Goal: Check status: Check status

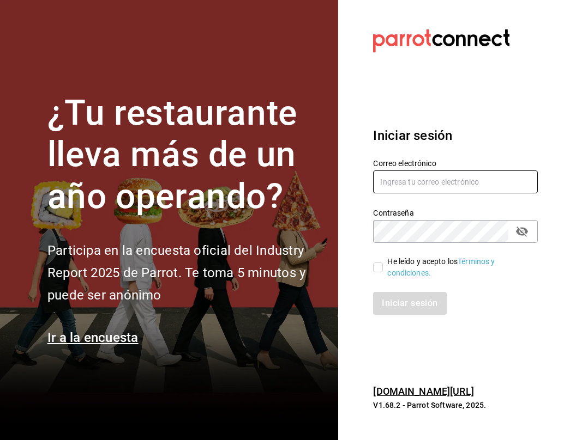
type input "[EMAIL_ADDRESS][DOMAIN_NAME]"
click at [378, 265] on input "He leído y acepto los Términos y condiciones." at bounding box center [378, 268] width 10 height 10
checkbox input "true"
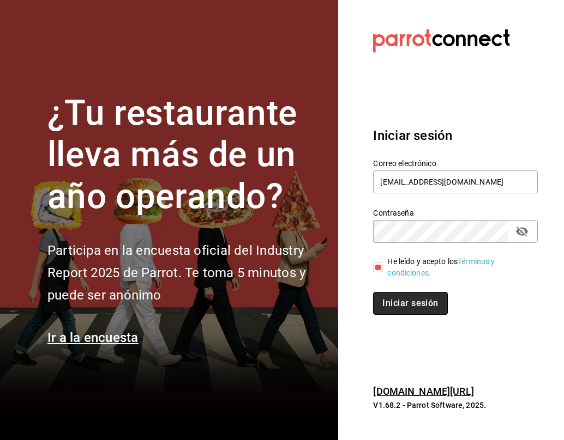
click at [389, 297] on button "Iniciar sesión" at bounding box center [410, 303] width 74 height 23
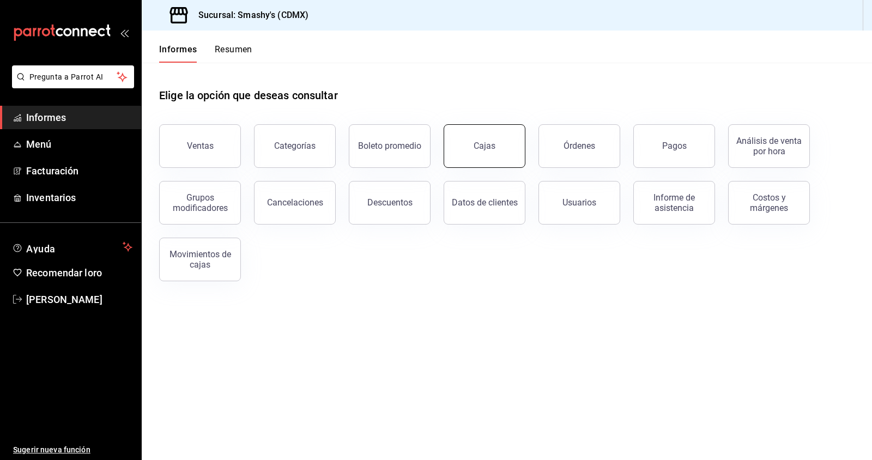
click at [487, 149] on font "Cajas" at bounding box center [485, 146] width 22 height 10
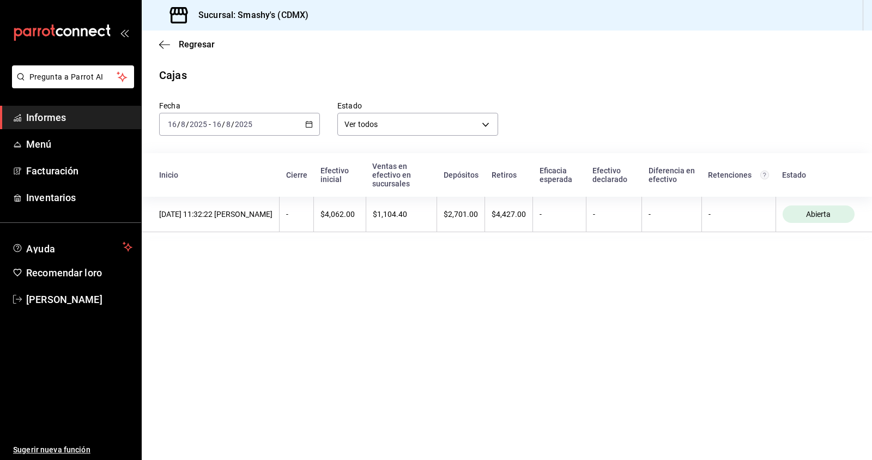
click at [310, 126] on icon "button" at bounding box center [309, 124] width 8 height 8
click at [201, 278] on font "Rango de fechas" at bounding box center [197, 279] width 58 height 9
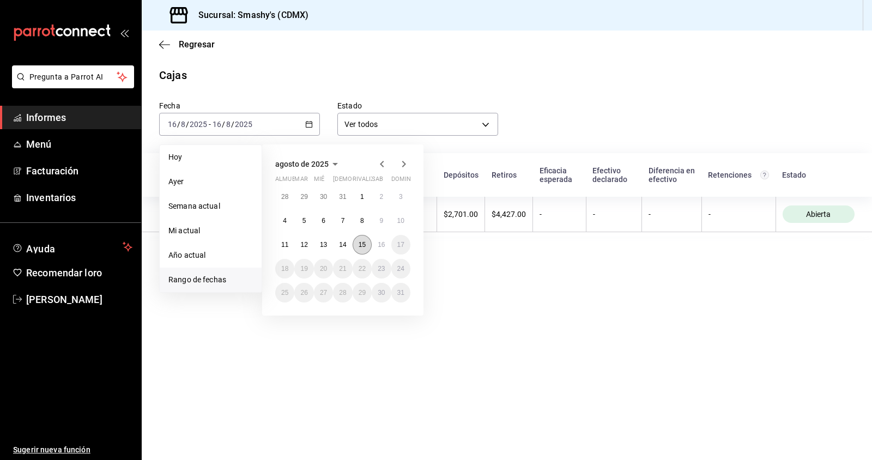
click at [359, 247] on font "15" at bounding box center [362, 245] width 7 height 8
click at [366, 246] on button "15" at bounding box center [362, 245] width 19 height 20
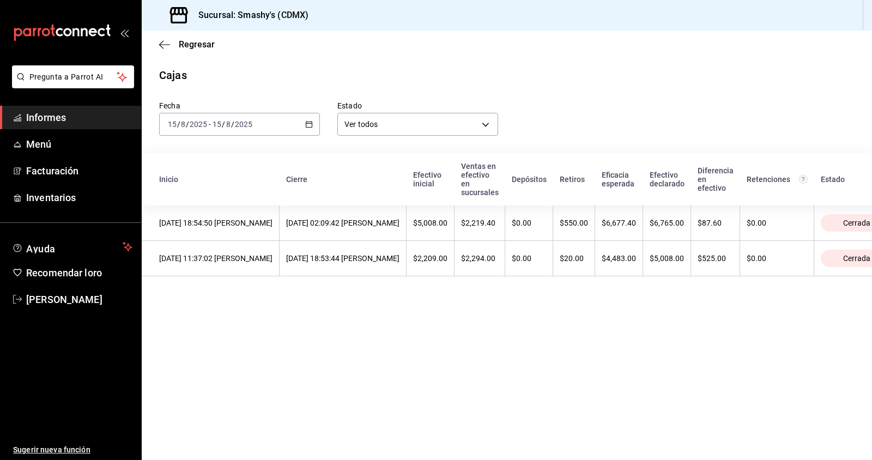
click at [306, 121] on icon "button" at bounding box center [309, 124] width 8 height 8
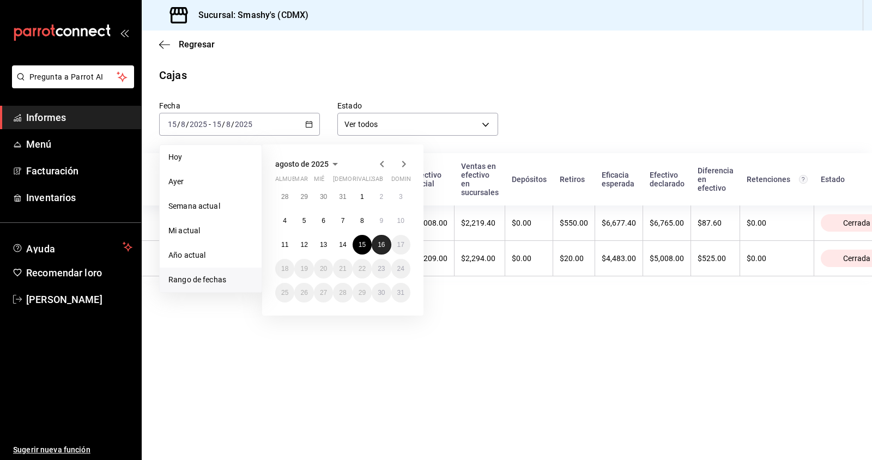
click at [387, 246] on button "16" at bounding box center [381, 245] width 19 height 20
click at [346, 240] on button "14" at bounding box center [342, 245] width 19 height 20
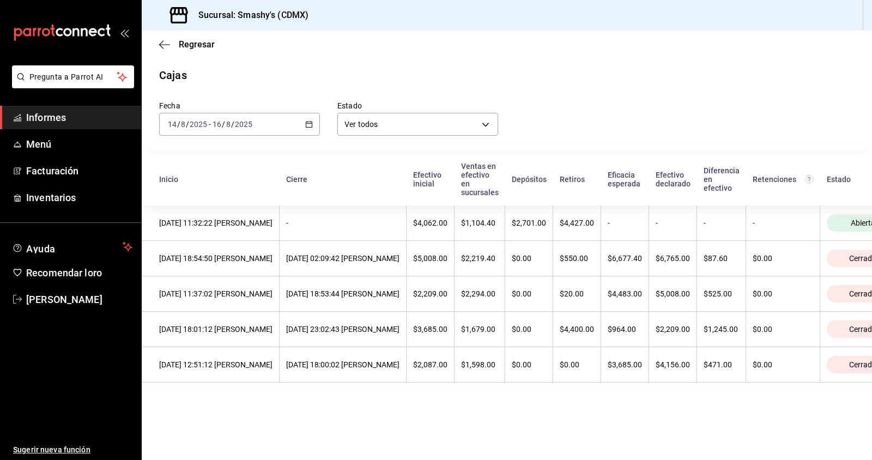
click at [310, 126] on icon "button" at bounding box center [309, 124] width 8 height 8
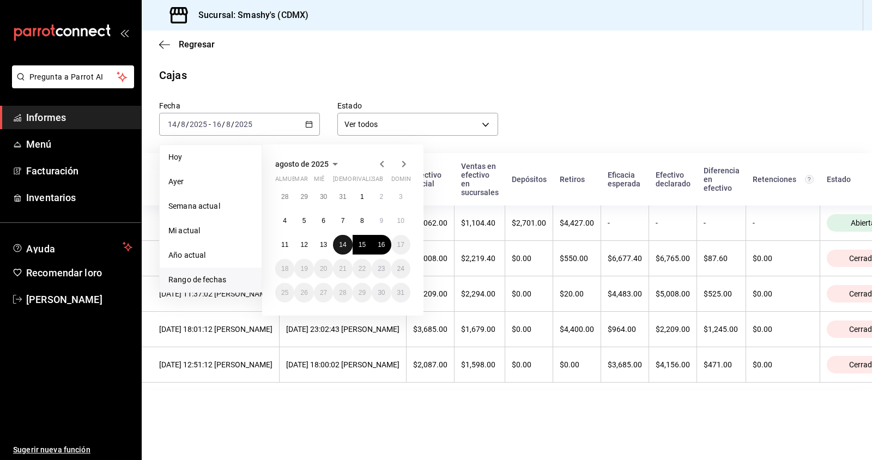
click at [348, 249] on button "14" at bounding box center [342, 245] width 19 height 20
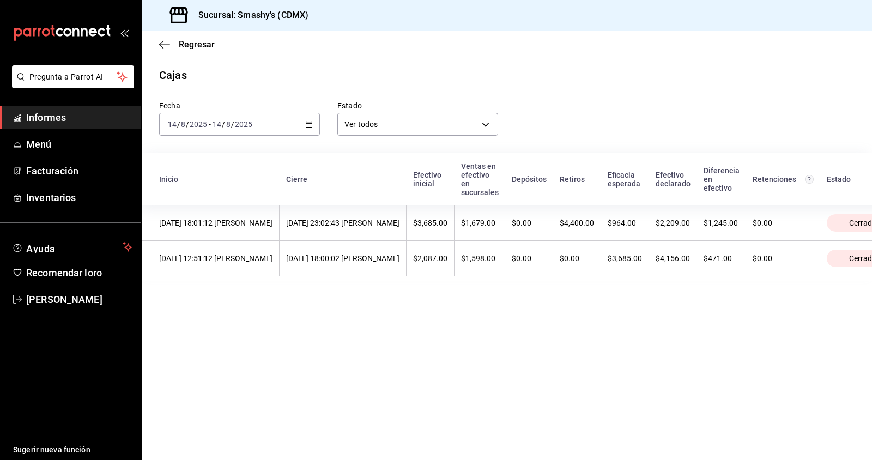
click at [309, 126] on icon "button" at bounding box center [309, 124] width 8 height 8
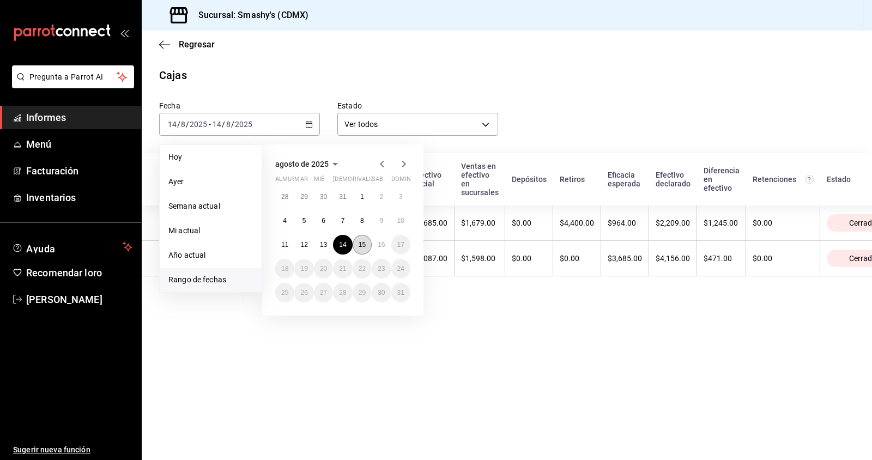
click at [365, 248] on font "15" at bounding box center [362, 245] width 7 height 8
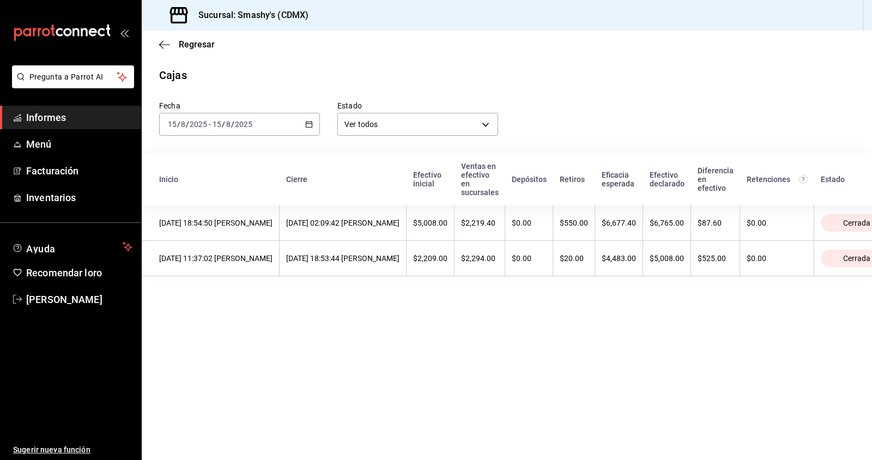
click at [305, 124] on div "2025-08-15 15 / 8 / 2025 - 2025-08-15 15 / 8 / 2025" at bounding box center [239, 124] width 161 height 23
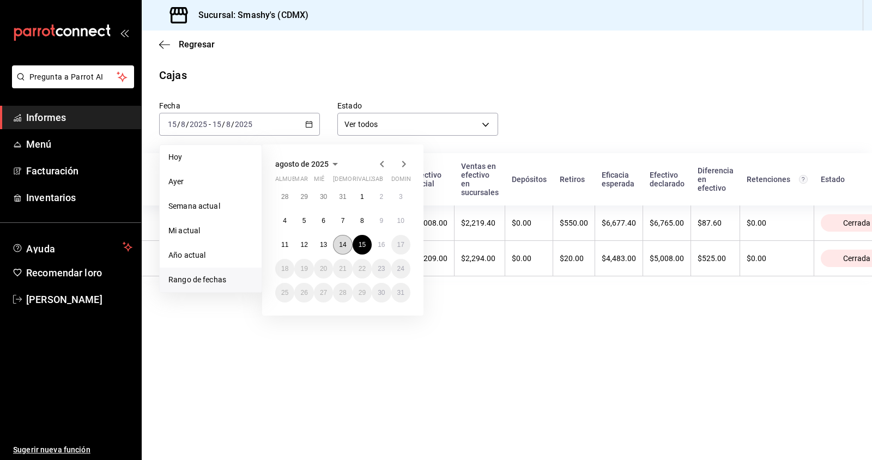
click at [342, 244] on font "14" at bounding box center [342, 245] width 7 height 8
